Goal: Find specific page/section: Find specific page/section

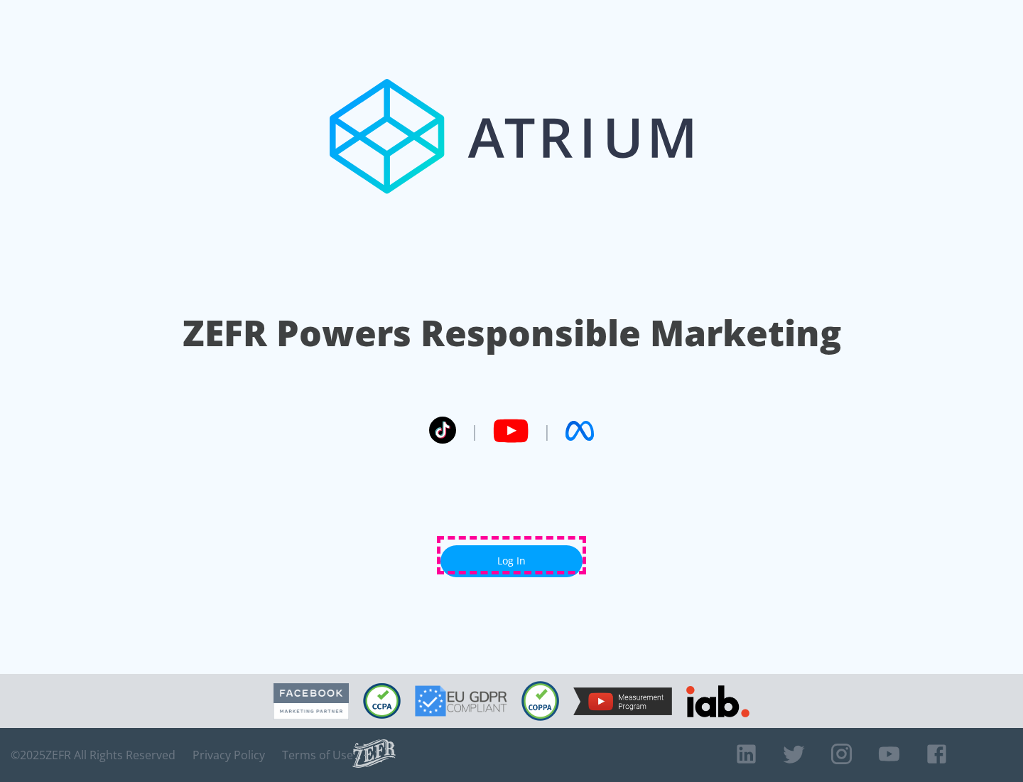
click at [512, 555] on link "Log In" at bounding box center [512, 561] width 142 height 32
